Goal: Transaction & Acquisition: Purchase product/service

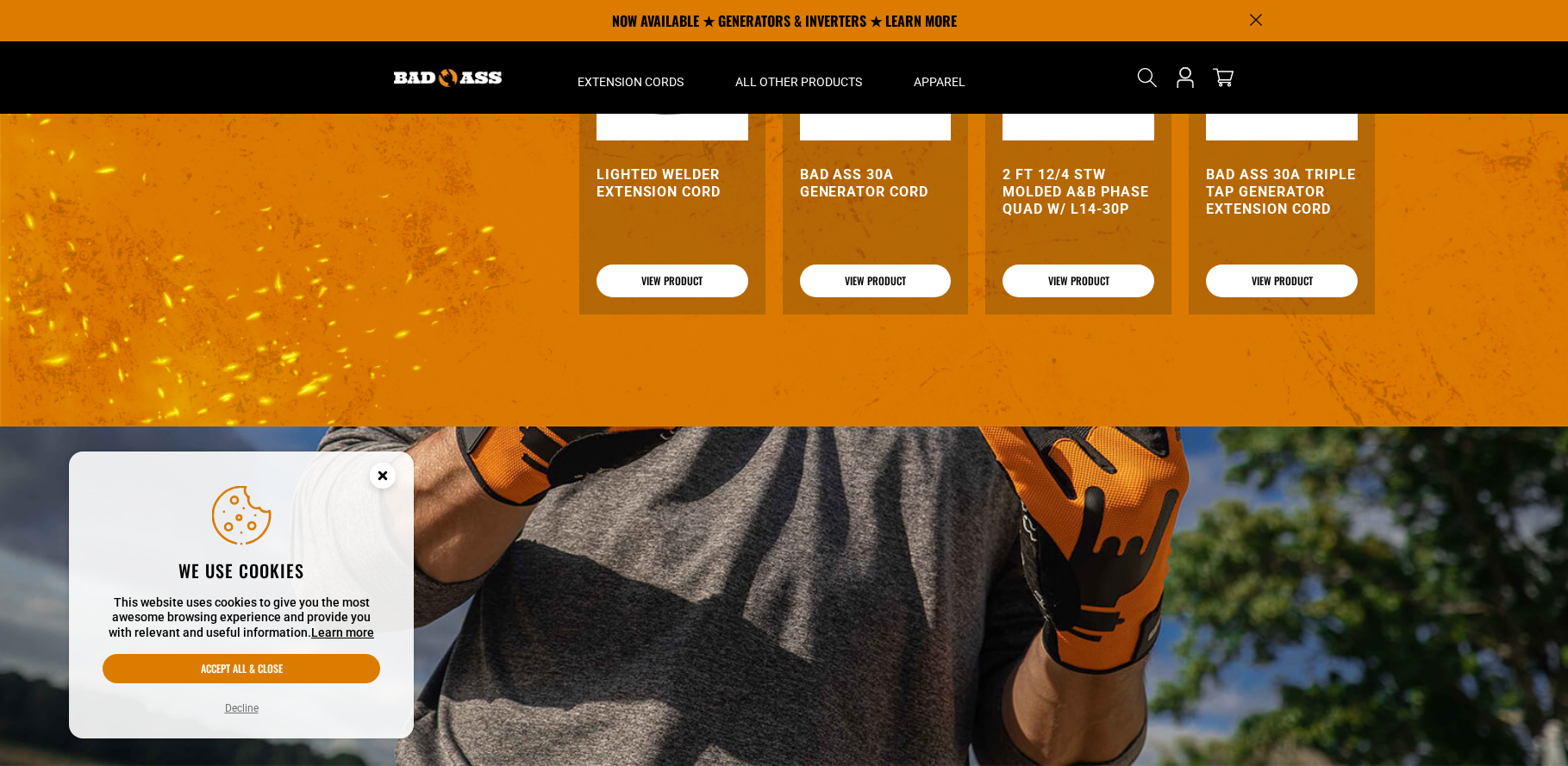
scroll to position [1620, 0]
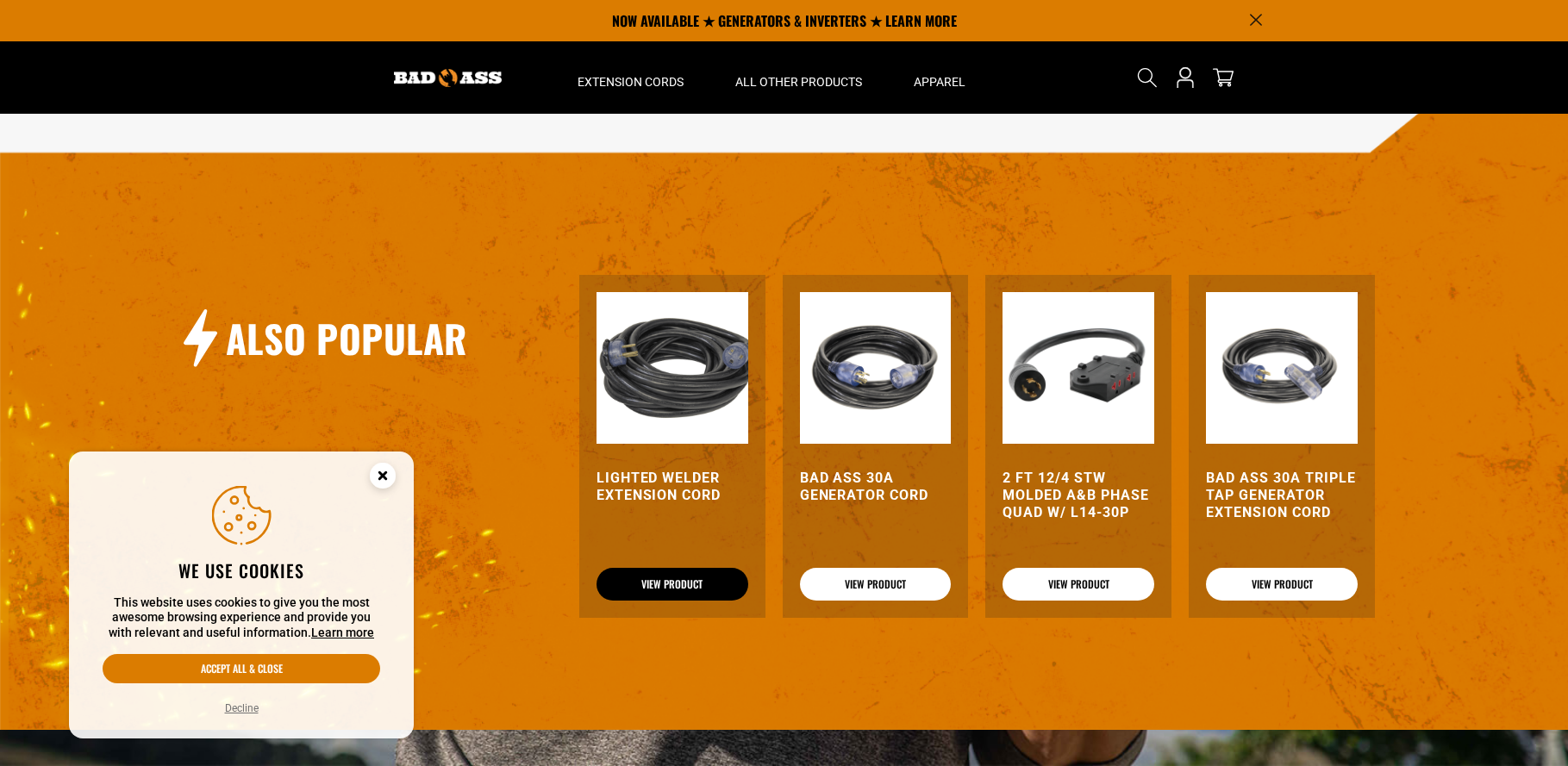
click at [717, 600] on link "View Product" at bounding box center [672, 583] width 152 height 33
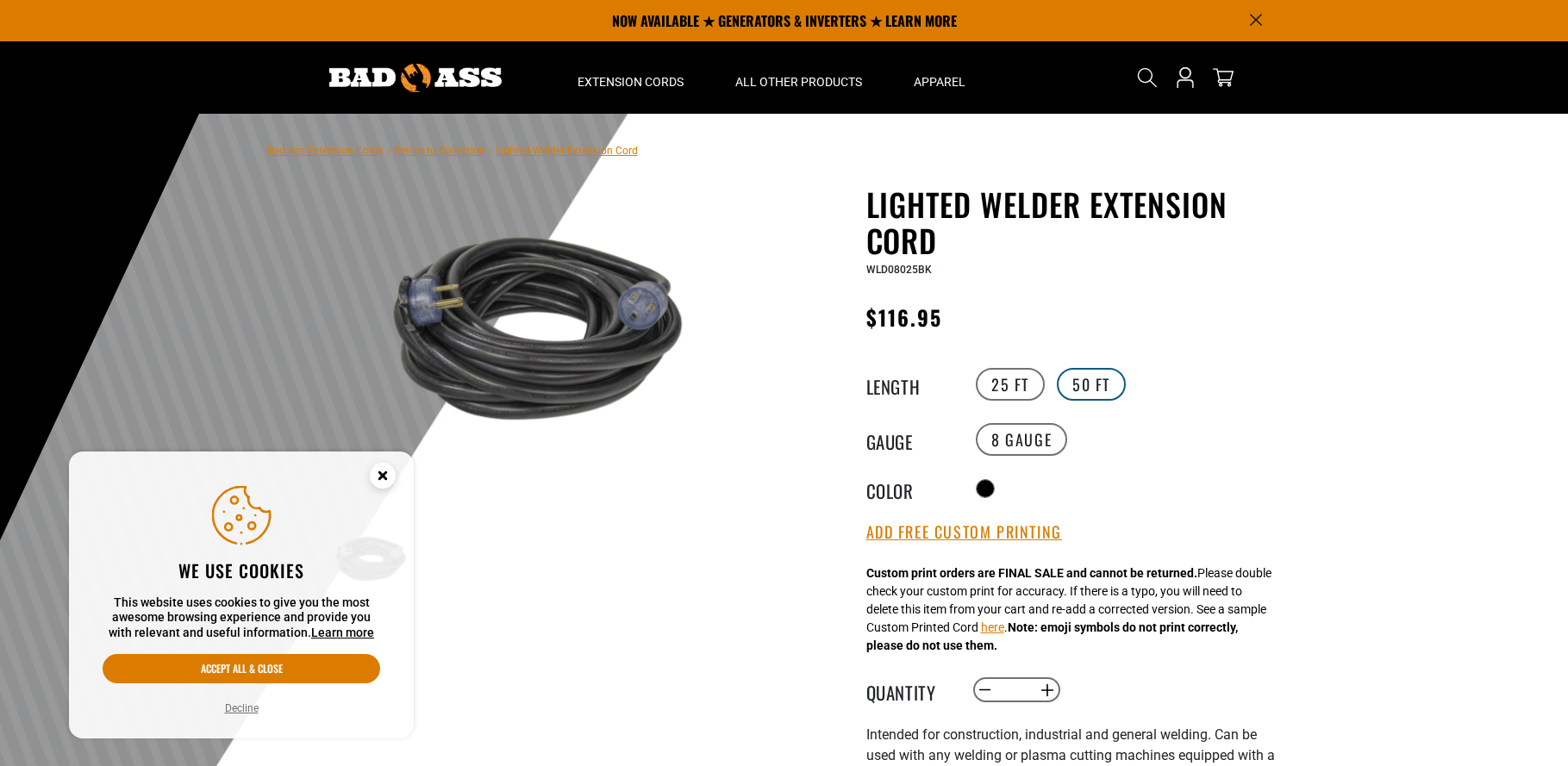
click at [1090, 382] on label "50 FT" at bounding box center [1091, 384] width 68 height 33
click at [986, 385] on label "25 FT" at bounding box center [1009, 384] width 68 height 33
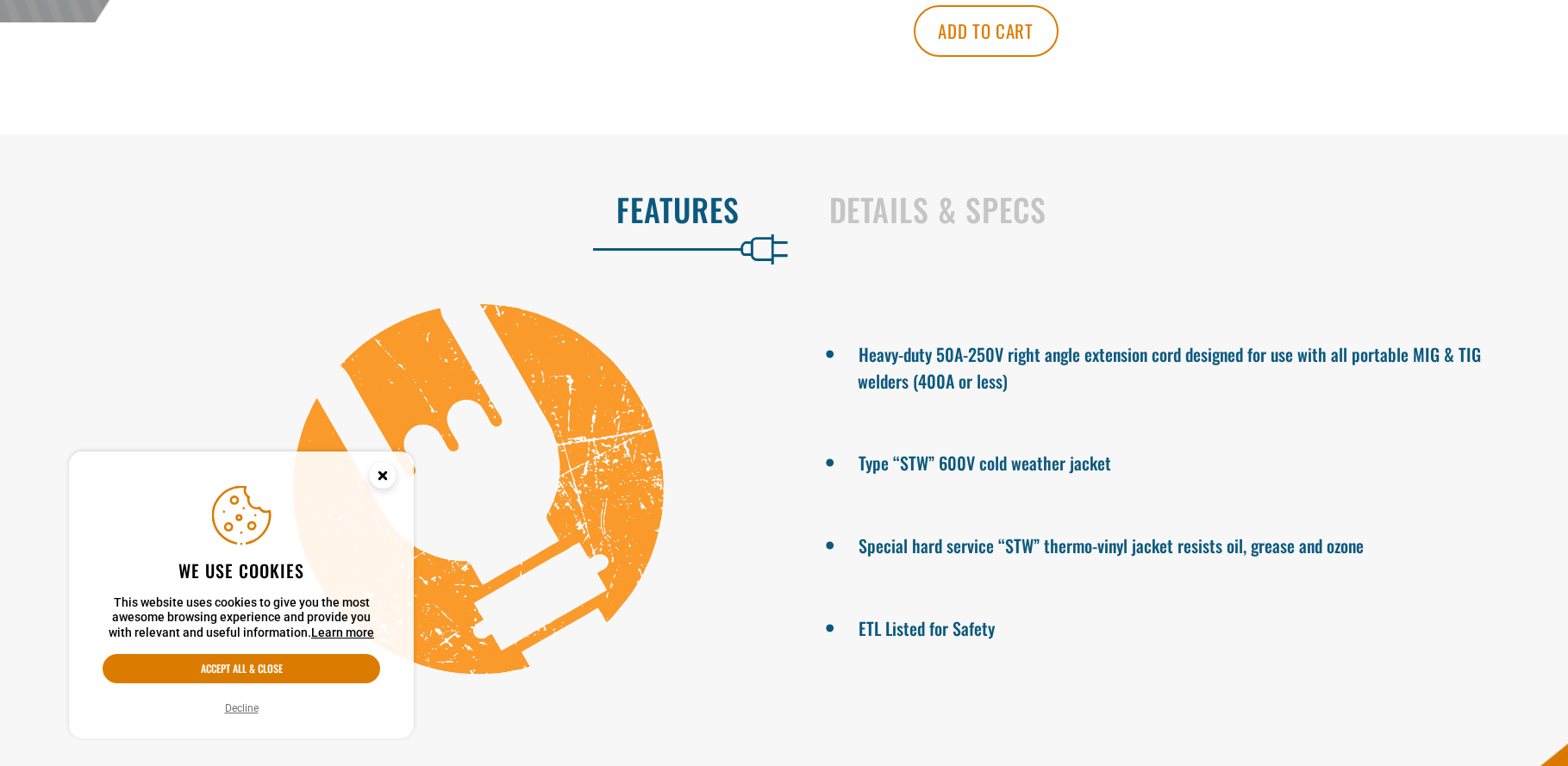
scroll to position [1303, 0]
